Goal: Find specific page/section: Find specific page/section

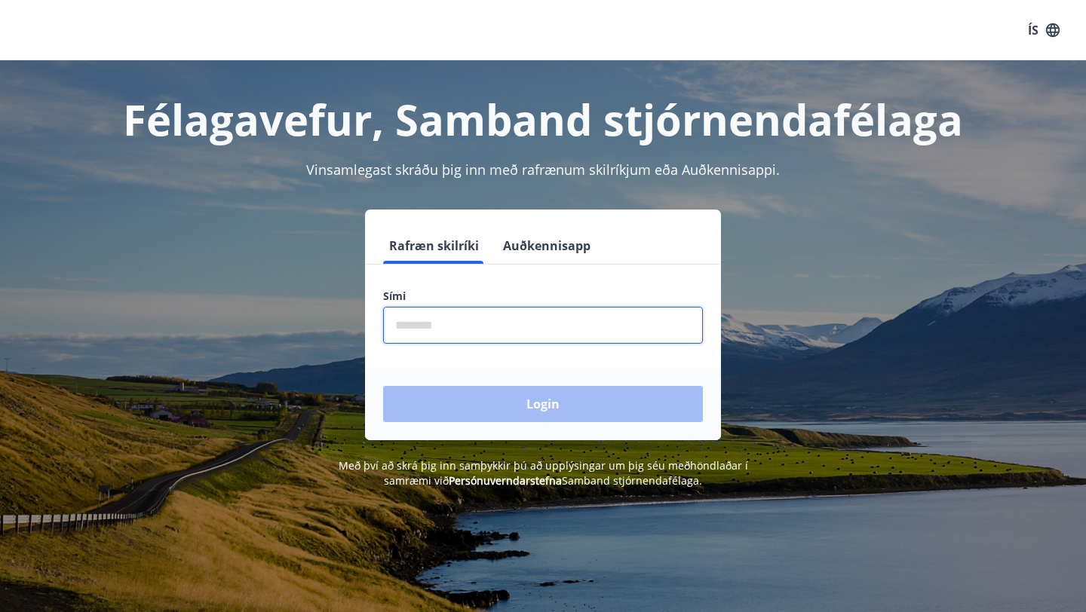
click at [425, 334] on input "phone" at bounding box center [543, 325] width 320 height 37
type input "********"
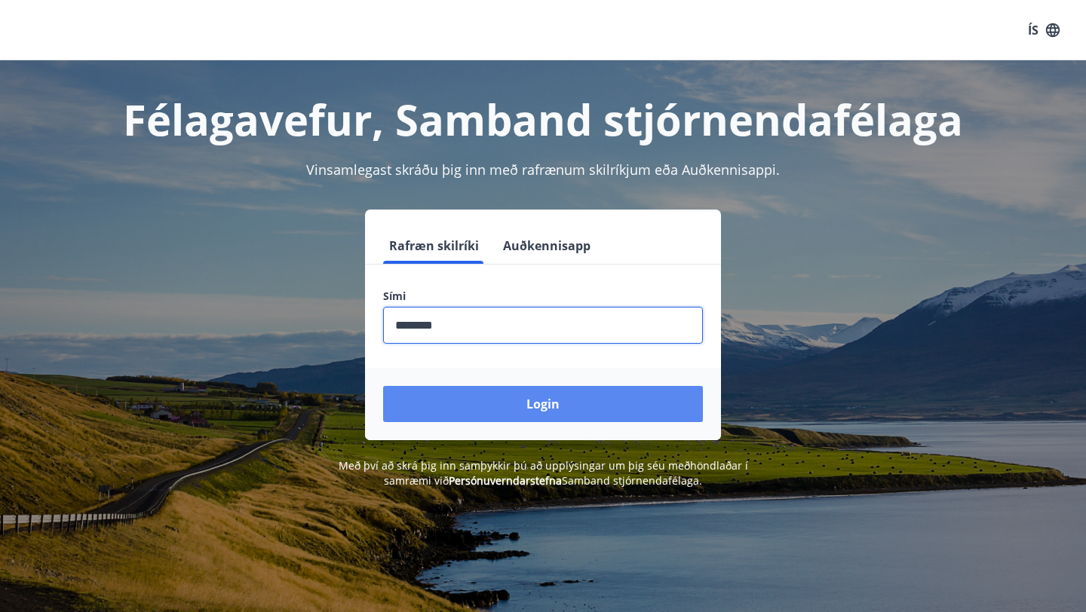
click at [462, 418] on button "Login" at bounding box center [543, 404] width 320 height 36
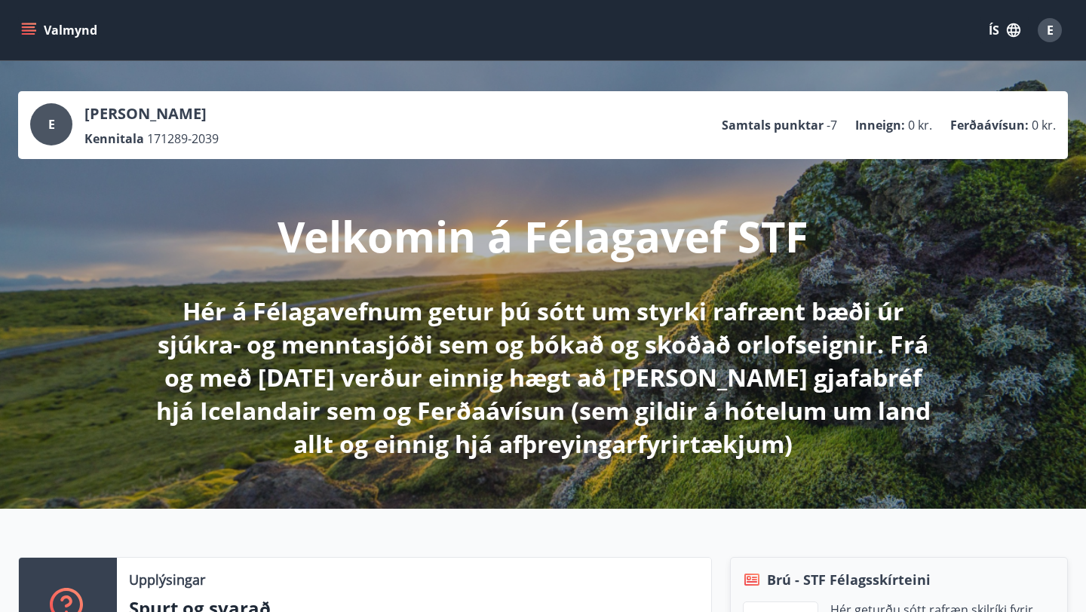
click at [31, 29] on icon "menu" at bounding box center [28, 30] width 15 height 15
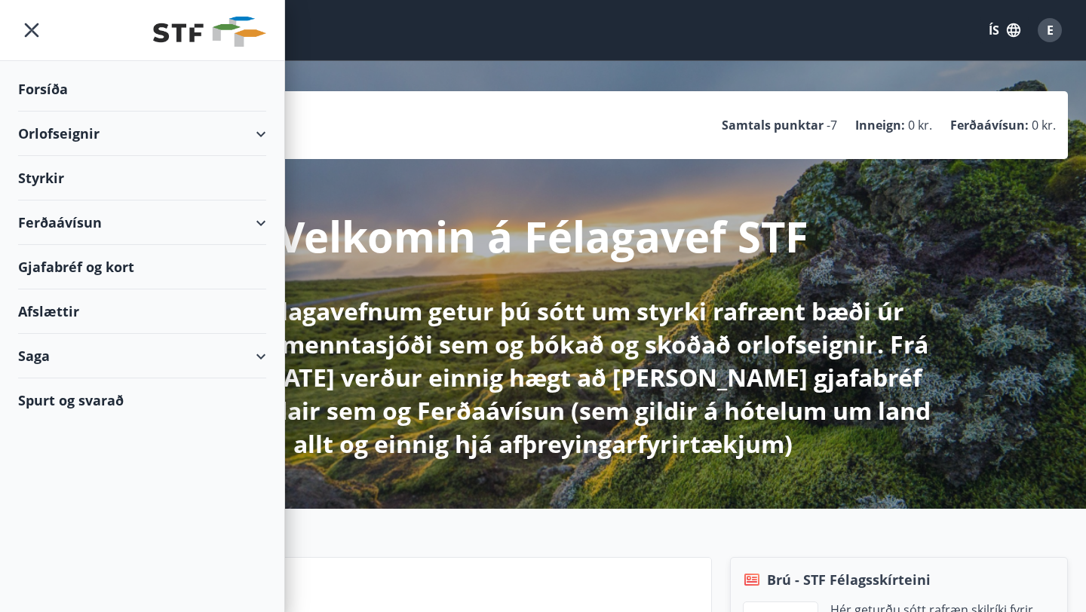
click at [92, 141] on div "Orlofseignir" at bounding box center [142, 134] width 248 height 44
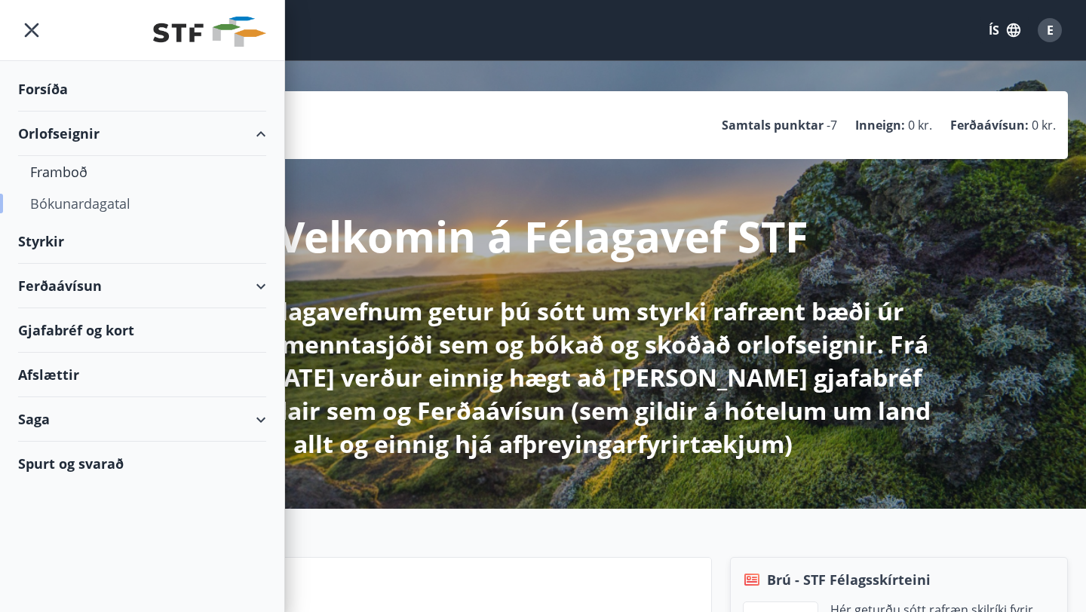
click at [88, 204] on div "Bókunardagatal" at bounding box center [142, 204] width 224 height 32
